Goal: Task Accomplishment & Management: Use online tool/utility

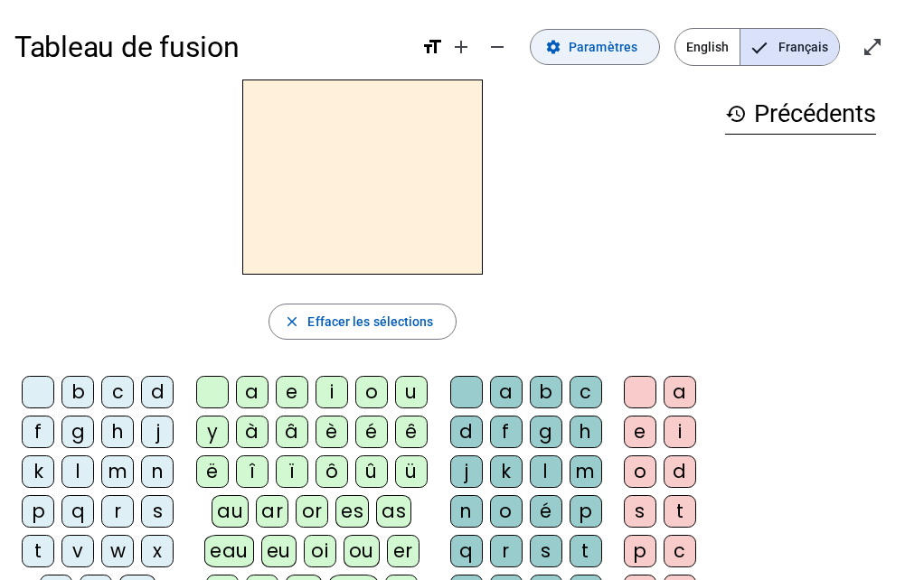
click at [581, 46] on span "Paramètres" at bounding box center [603, 47] width 69 height 22
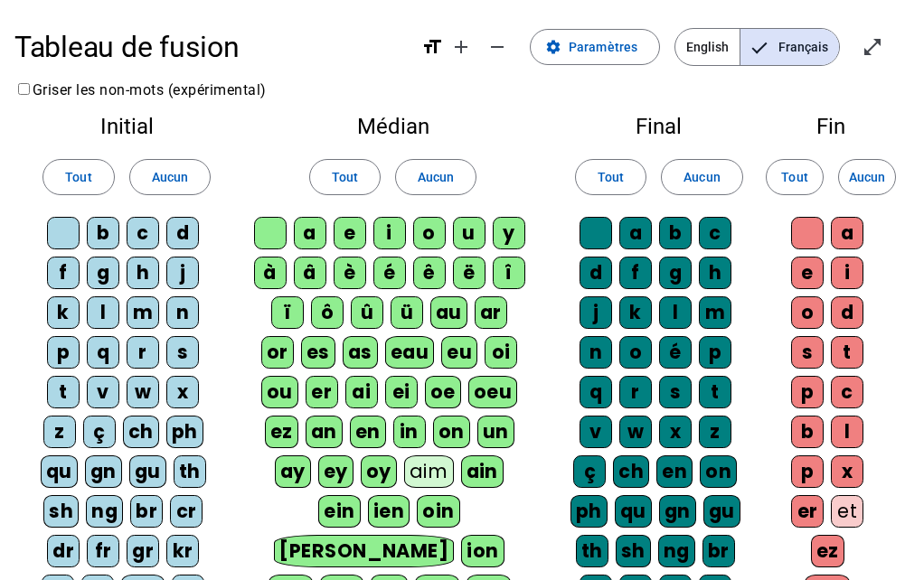
click at [147, 230] on div "c" at bounding box center [143, 233] width 33 height 33
click at [182, 236] on div "d" at bounding box center [182, 233] width 33 height 33
click at [184, 271] on div "j" at bounding box center [182, 273] width 33 height 33
click at [189, 304] on div "n" at bounding box center [182, 313] width 33 height 33
click at [83, 179] on span "Tout" at bounding box center [78, 177] width 26 height 22
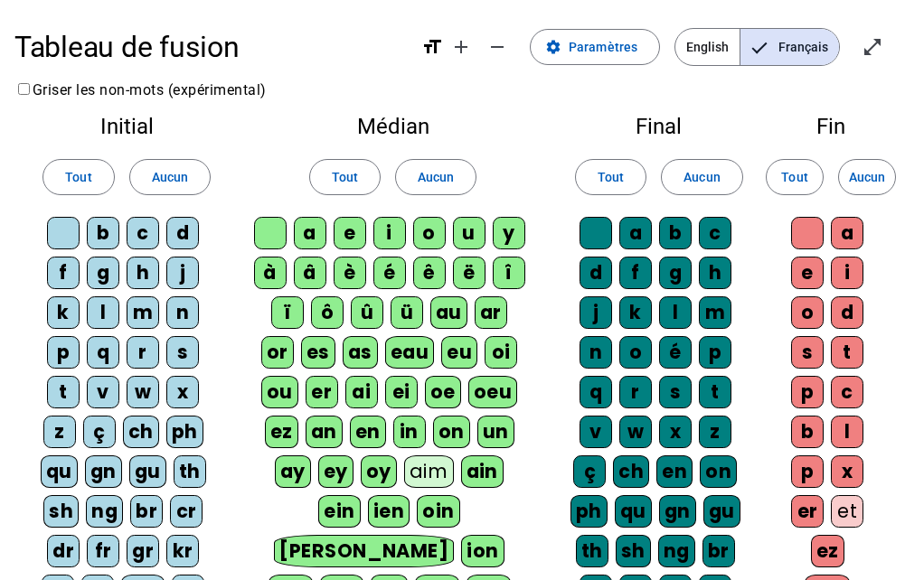
click at [817, 49] on span "Français" at bounding box center [789, 47] width 99 height 36
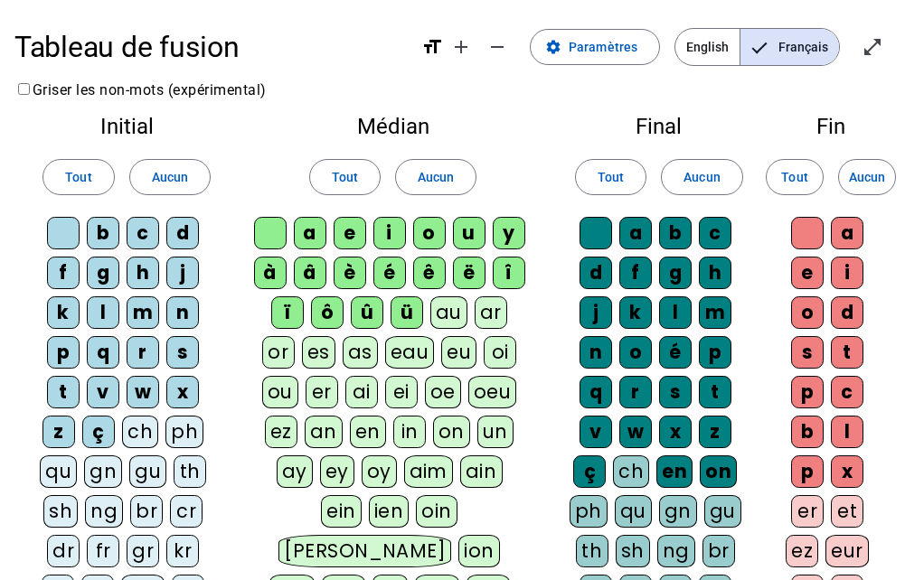
click at [817, 49] on span "Français" at bounding box center [789, 47] width 99 height 36
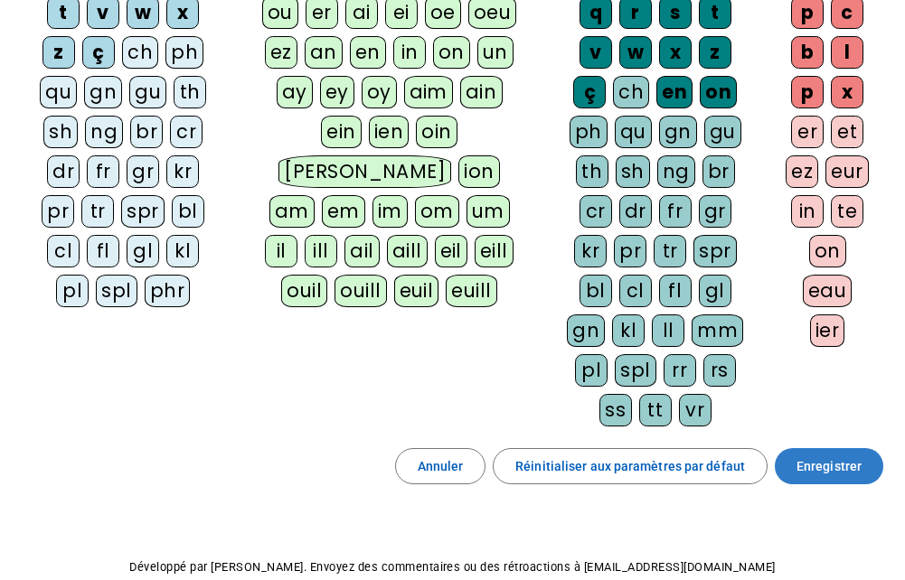
click at [806, 469] on span "Enregistrer" at bounding box center [828, 467] width 65 height 22
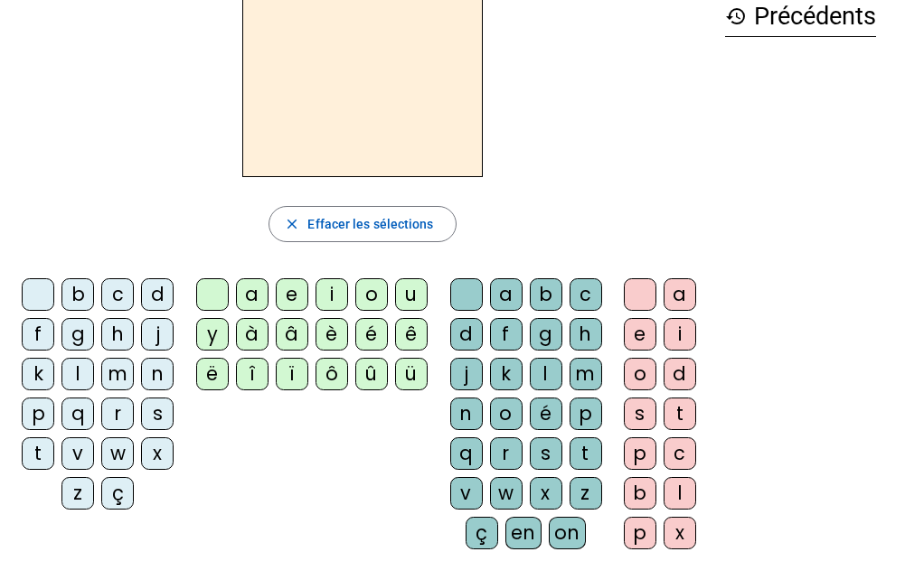
scroll to position [105, 0]
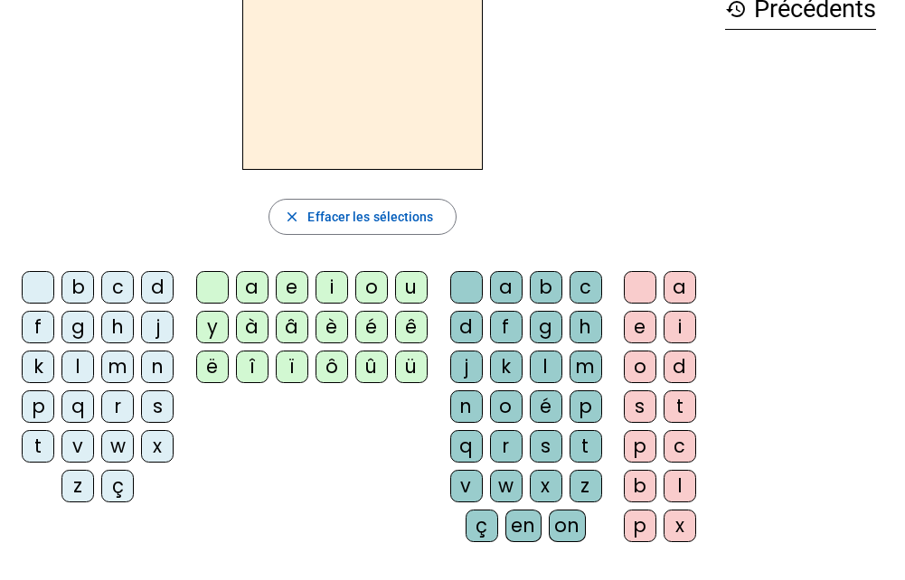
click at [77, 364] on div "l" at bounding box center [77, 367] width 33 height 33
click at [258, 295] on div "a" at bounding box center [252, 287] width 33 height 33
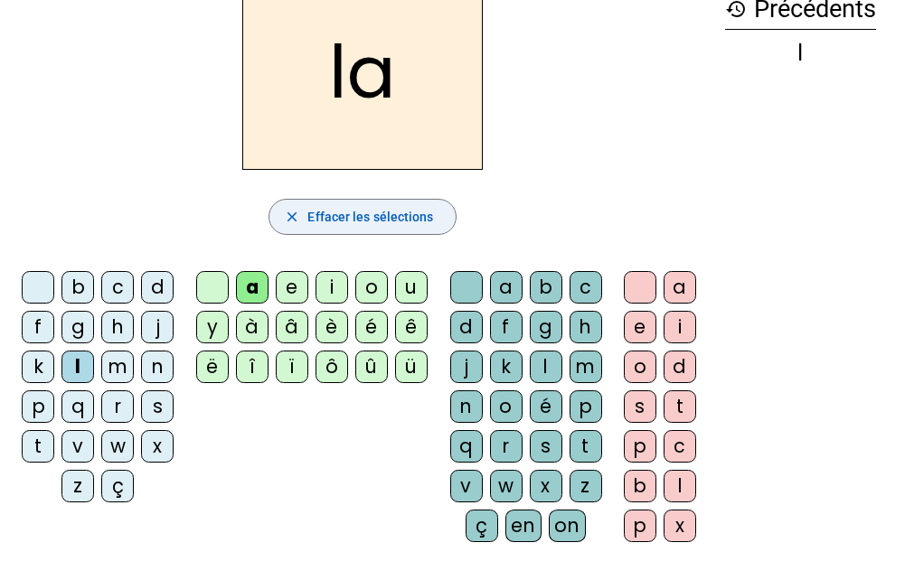
click at [368, 210] on span "Effacer les sélections" at bounding box center [370, 217] width 126 height 22
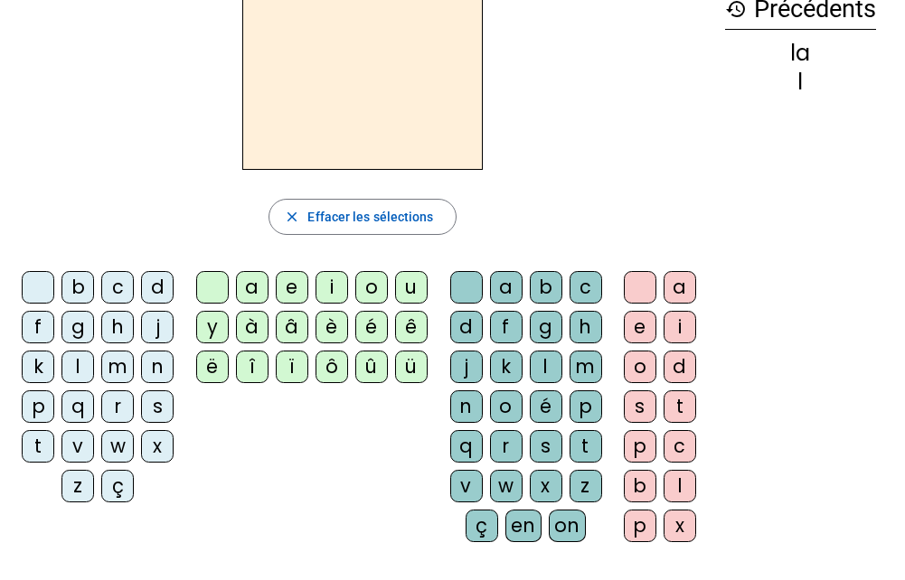
click at [83, 361] on div "l" at bounding box center [77, 367] width 33 height 33
click at [293, 291] on div "e" at bounding box center [292, 287] width 33 height 33
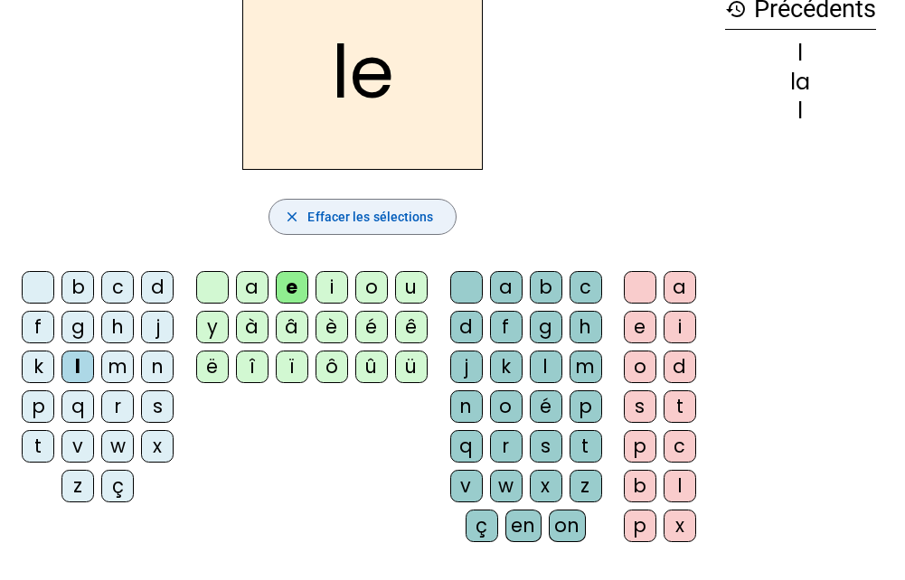
click at [332, 220] on span "Effacer les sélections" at bounding box center [370, 217] width 126 height 22
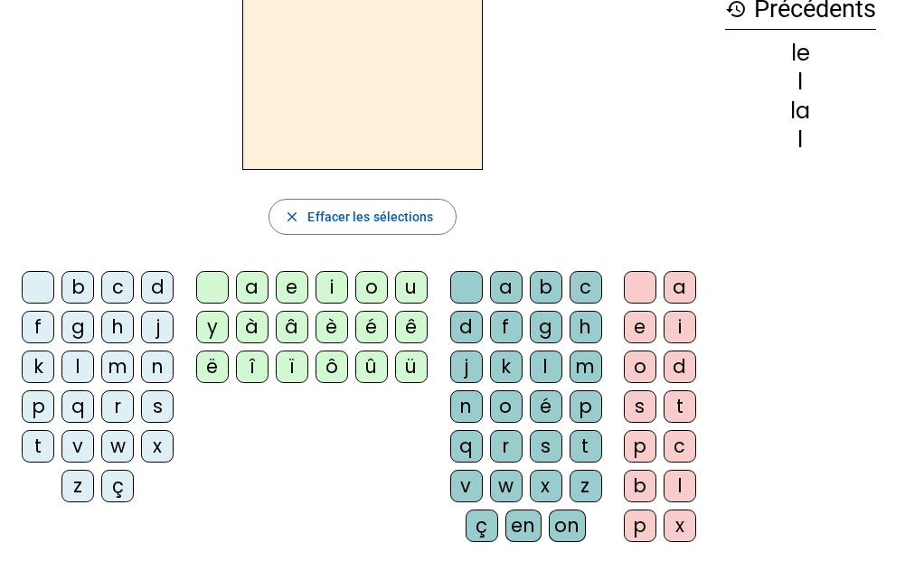
click at [83, 366] on div "l" at bounding box center [77, 367] width 33 height 33
click at [405, 297] on div "u" at bounding box center [411, 287] width 33 height 33
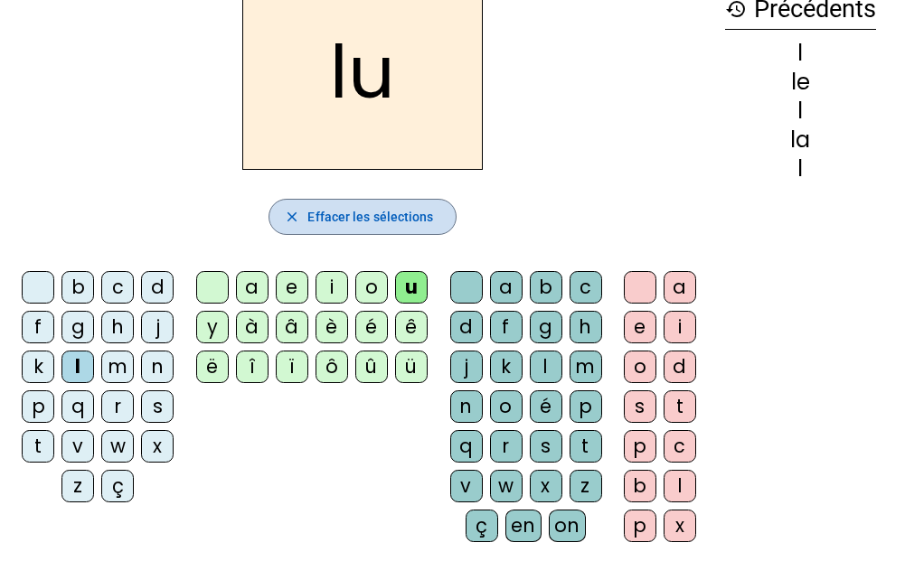
click at [388, 214] on span "Effacer les sélections" at bounding box center [370, 217] width 126 height 22
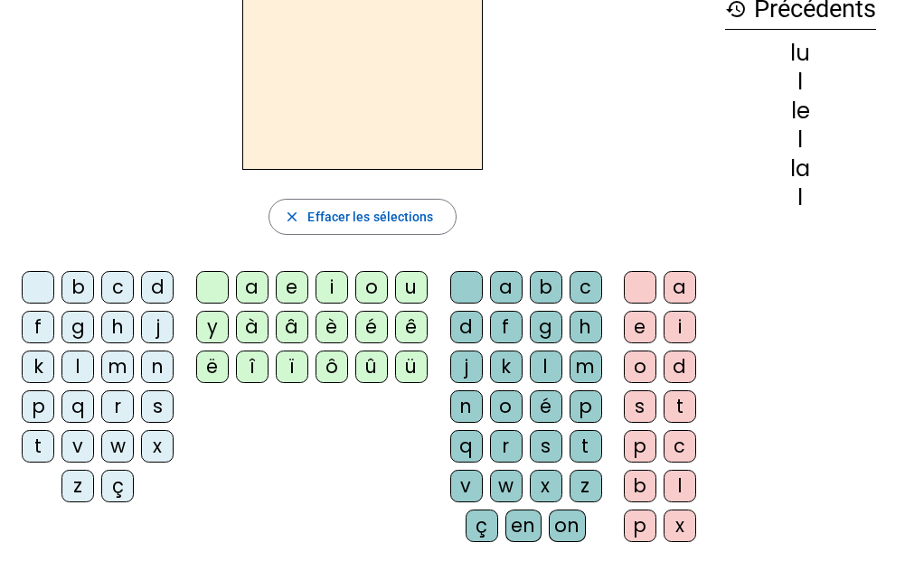
click at [38, 450] on div "t" at bounding box center [38, 446] width 33 height 33
click at [297, 293] on div "e" at bounding box center [292, 287] width 33 height 33
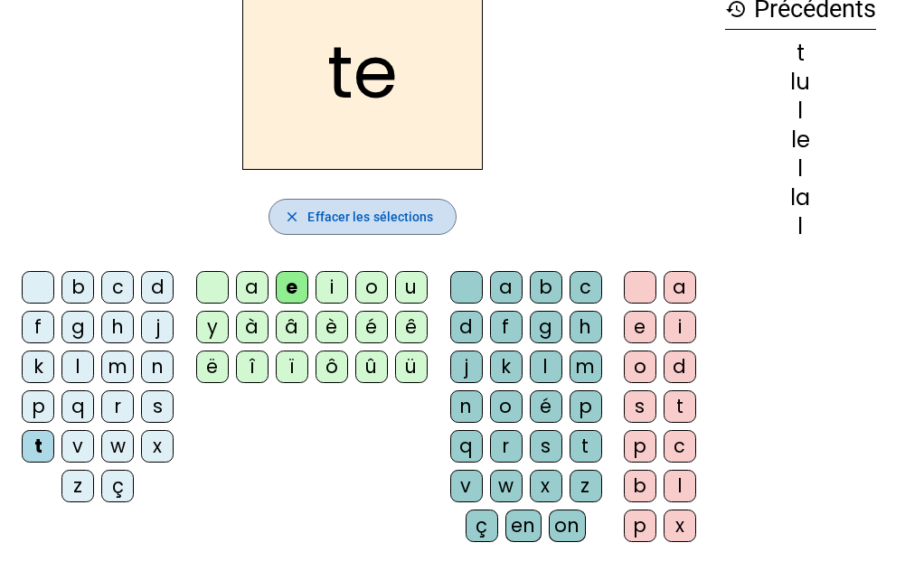
click at [335, 212] on span "Effacer les sélections" at bounding box center [370, 217] width 126 height 22
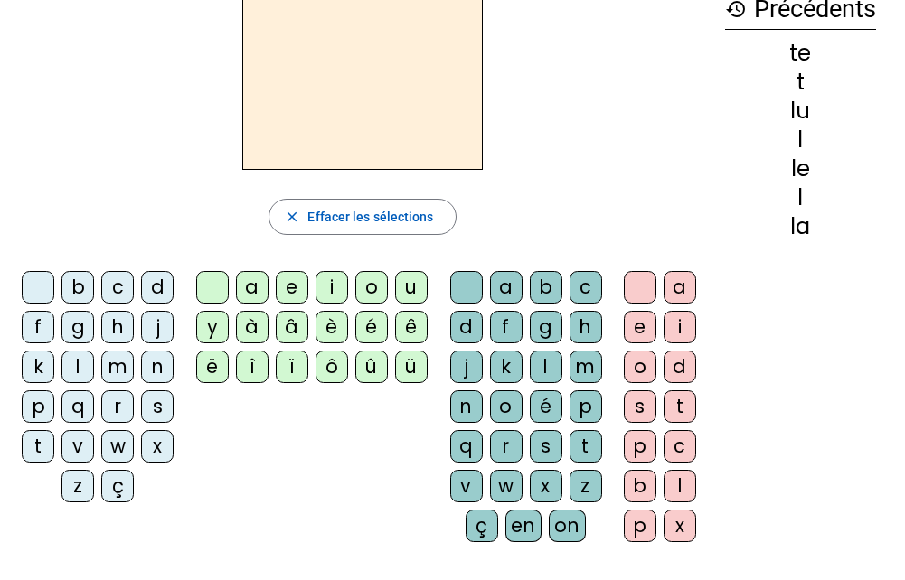
click at [35, 445] on div "t" at bounding box center [38, 446] width 33 height 33
click at [260, 286] on div "a" at bounding box center [252, 287] width 33 height 33
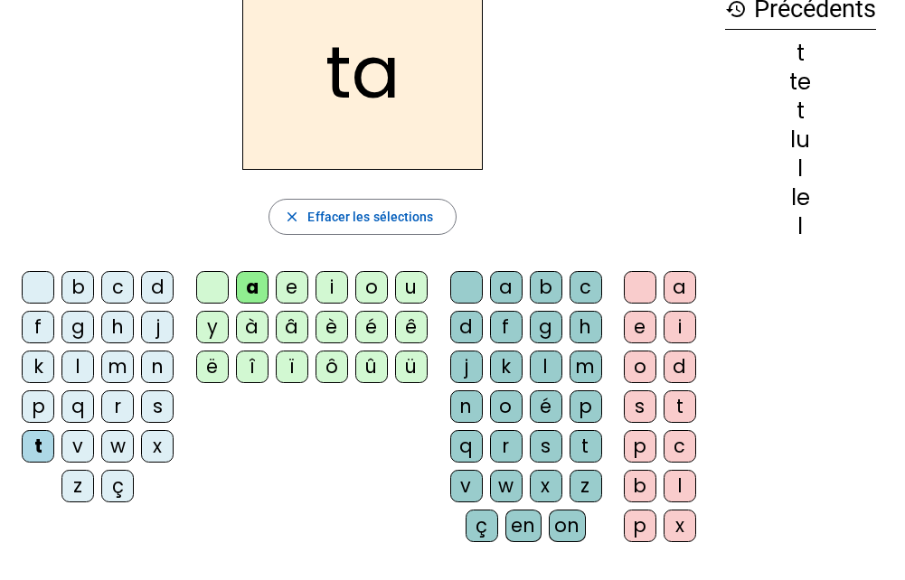
click at [260, 286] on div "a" at bounding box center [252, 287] width 33 height 33
click at [109, 365] on div "m" at bounding box center [117, 367] width 33 height 33
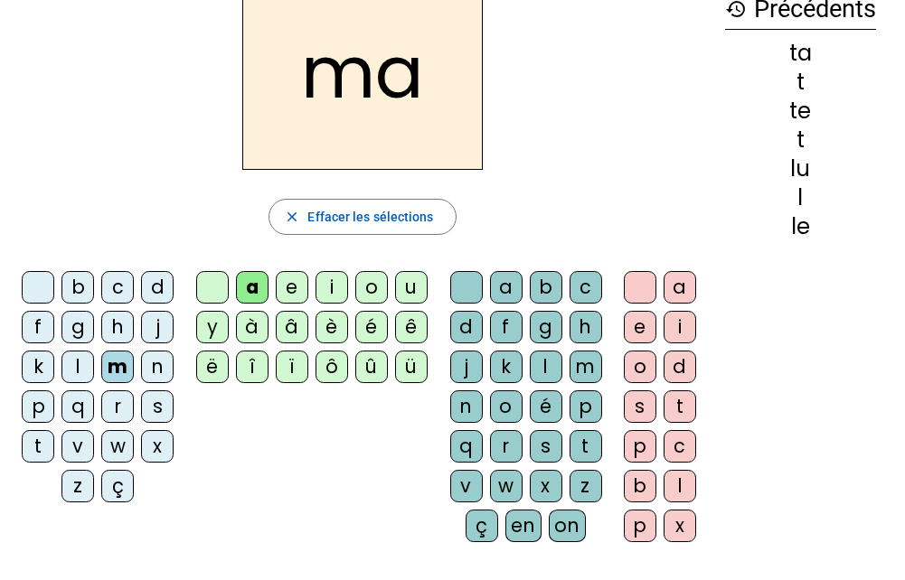
click at [48, 455] on div "t" at bounding box center [38, 446] width 33 height 33
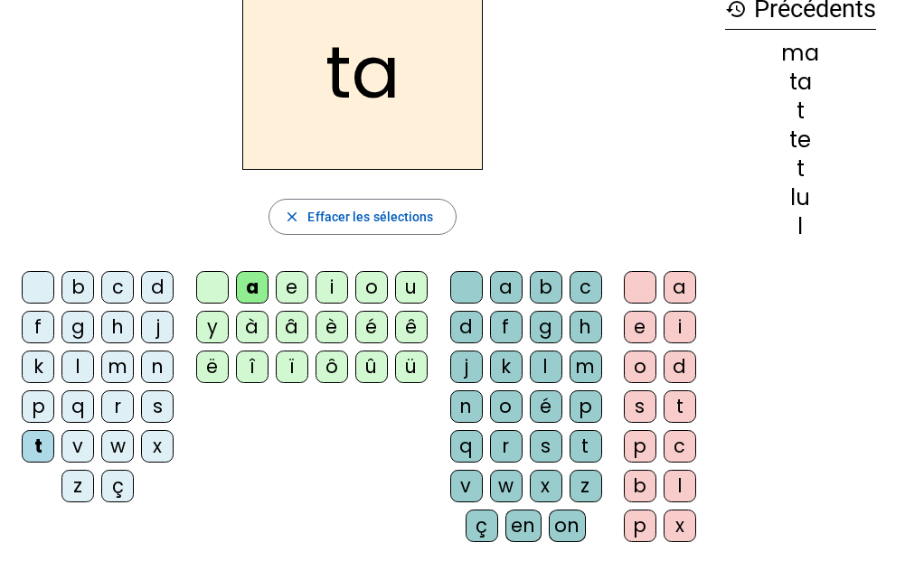
click at [76, 366] on div "l" at bounding box center [77, 367] width 33 height 33
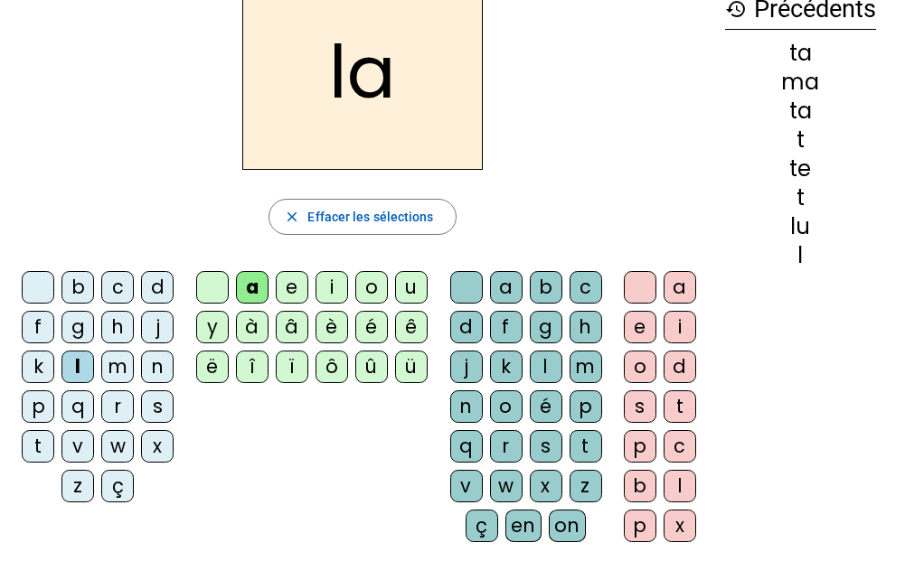
click at [150, 410] on div "s" at bounding box center [157, 407] width 33 height 33
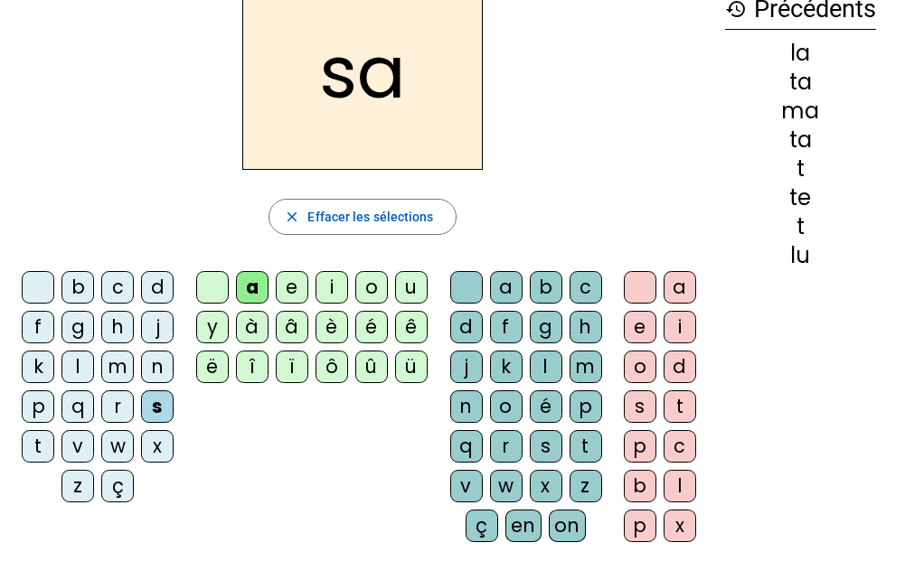
click at [555, 374] on div "l" at bounding box center [546, 367] width 33 height 33
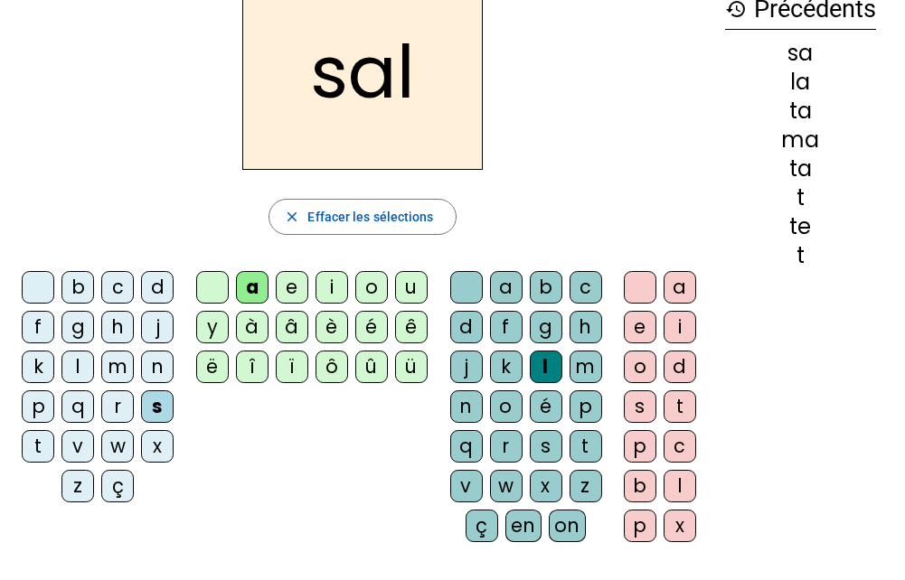
click at [124, 365] on div "m" at bounding box center [117, 367] width 33 height 33
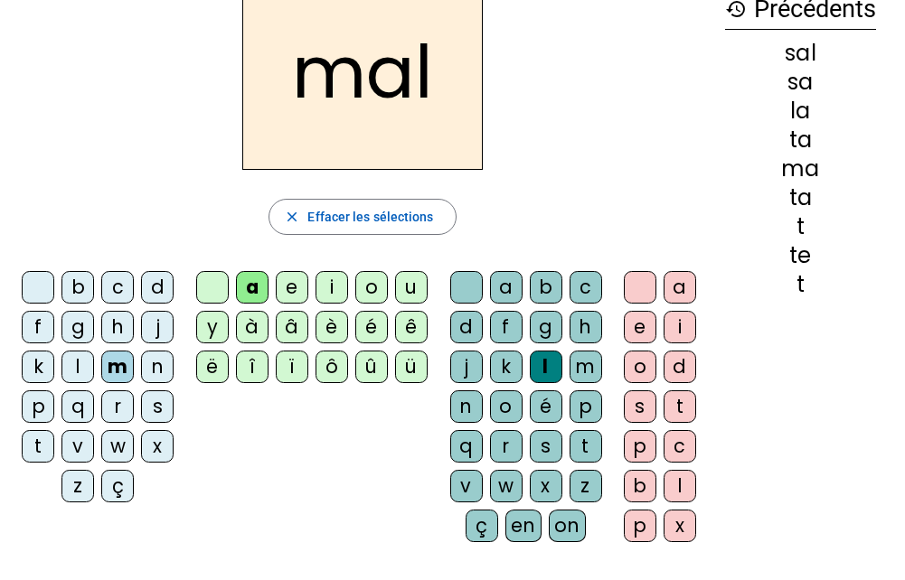
click at [344, 276] on div "i" at bounding box center [332, 287] width 33 height 33
